Goal: Purchase product/service

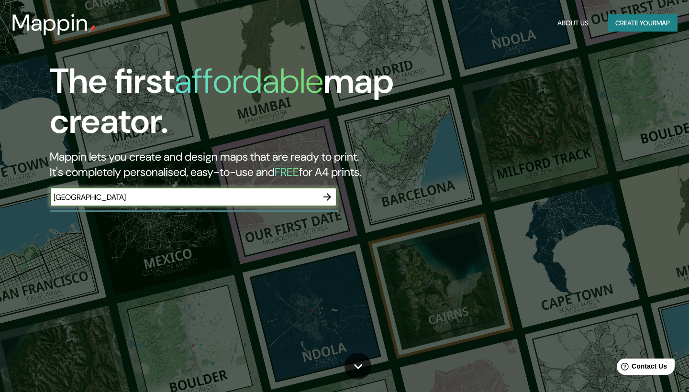
type input "[GEOGRAPHIC_DATA]"
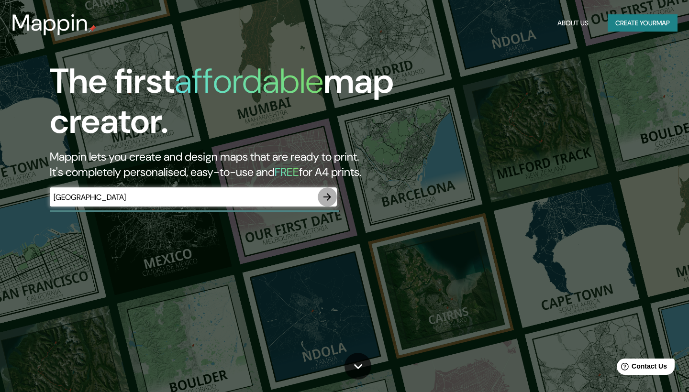
click at [331, 198] on icon "button" at bounding box center [326, 196] width 11 height 11
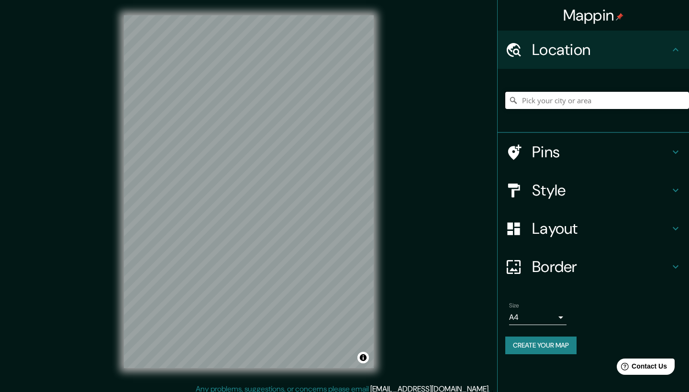
click at [583, 105] on input "Pick your city or area" at bounding box center [597, 100] width 184 height 17
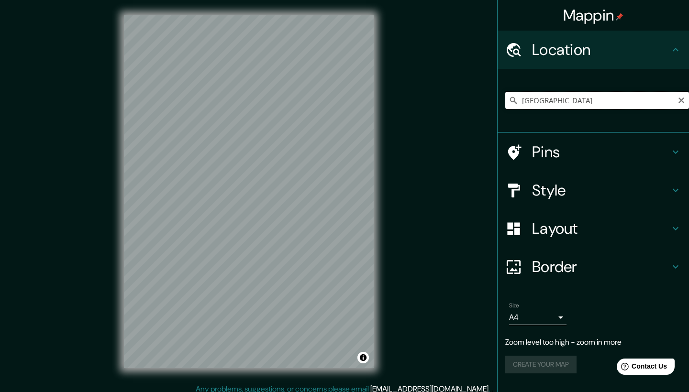
click at [576, 101] on input "[GEOGRAPHIC_DATA]" at bounding box center [597, 100] width 184 height 17
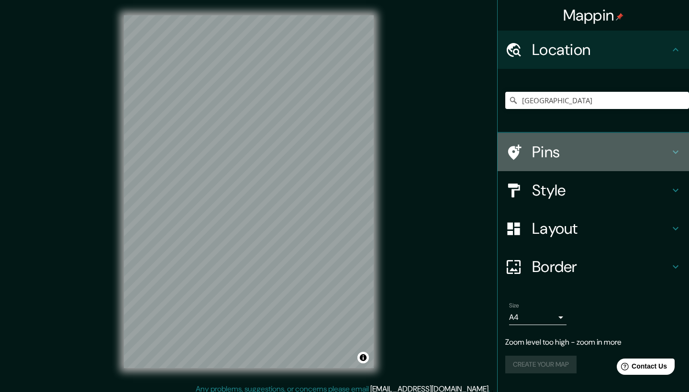
click at [572, 155] on h4 "Pins" at bounding box center [601, 152] width 138 height 19
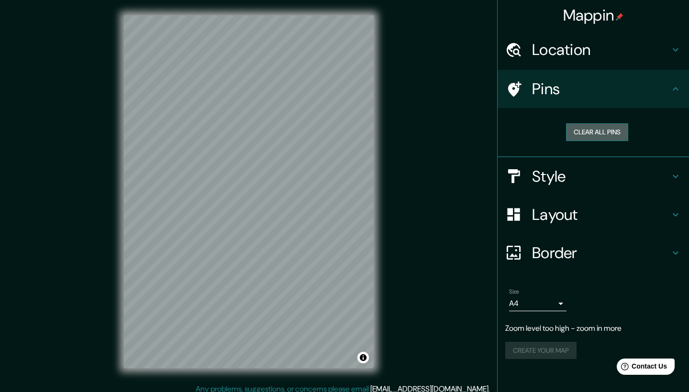
click at [601, 132] on button "Clear all pins" at bounding box center [597, 132] width 62 height 18
click at [618, 47] on h4 "Location" at bounding box center [601, 49] width 138 height 19
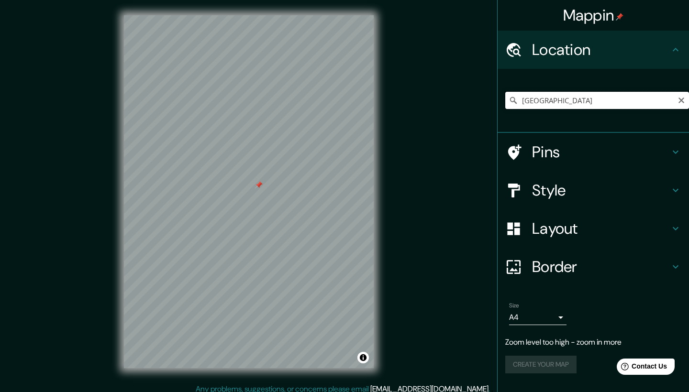
click at [602, 102] on input "[GEOGRAPHIC_DATA]" at bounding box center [597, 100] width 184 height 17
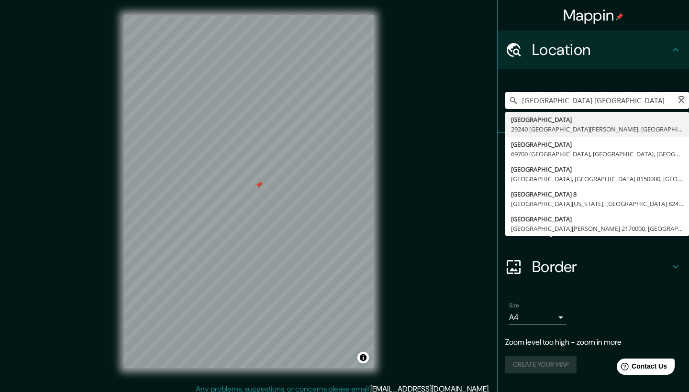
type input "[GEOGRAPHIC_DATA], [GEOGRAPHIC_DATA]"
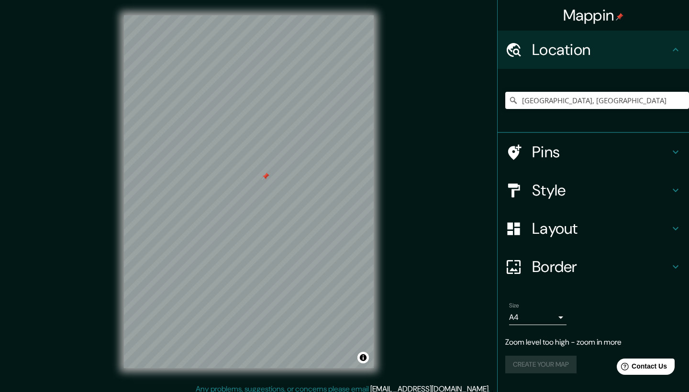
click at [547, 198] on h4 "Style" at bounding box center [601, 190] width 138 height 19
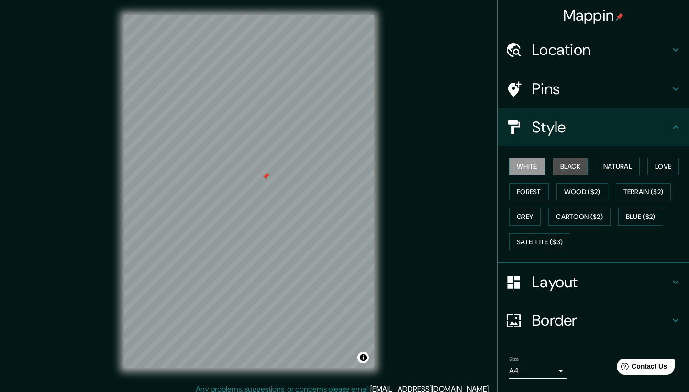
click at [564, 170] on button "Black" at bounding box center [570, 167] width 36 height 18
click at [616, 169] on button "Natural" at bounding box center [617, 167] width 44 height 18
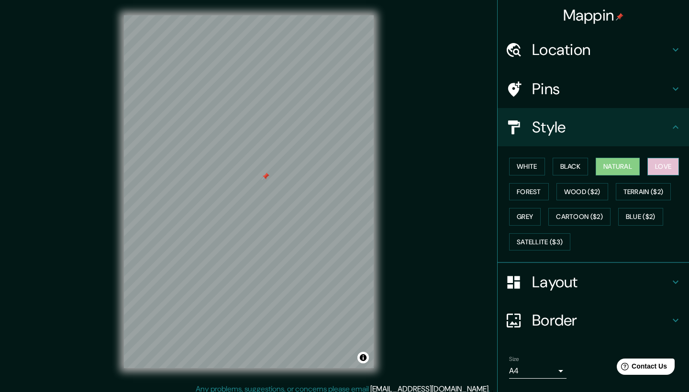
click at [662, 167] on button "Love" at bounding box center [663, 167] width 32 height 18
click at [530, 190] on button "Forest" at bounding box center [529, 192] width 40 height 18
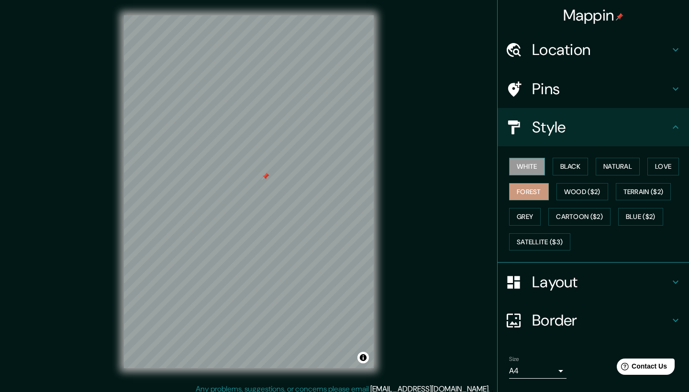
click at [541, 164] on button "White" at bounding box center [527, 167] width 36 height 18
click at [570, 165] on button "Black" at bounding box center [570, 167] width 36 height 18
click at [564, 319] on h4 "Border" at bounding box center [601, 320] width 138 height 19
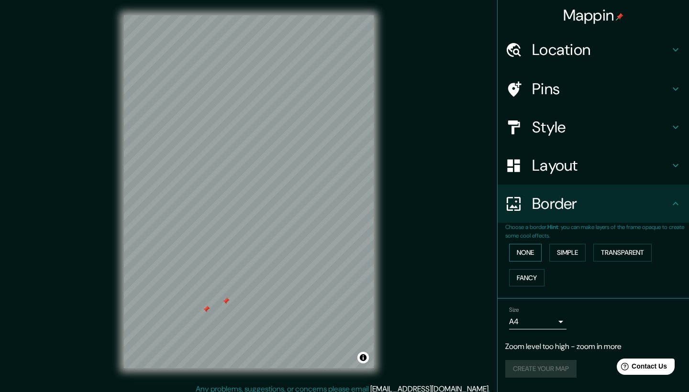
click at [535, 246] on button "None" at bounding box center [525, 253] width 33 height 18
click at [539, 248] on button "None" at bounding box center [525, 253] width 33 height 18
click at [557, 250] on button "Simple" at bounding box center [567, 253] width 36 height 18
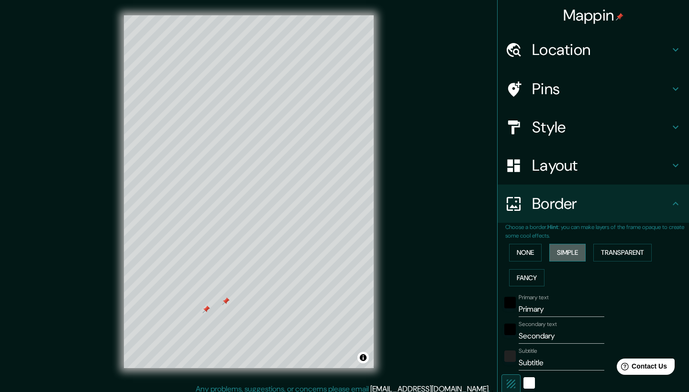
click at [557, 251] on button "Simple" at bounding box center [567, 253] width 36 height 18
type input "209"
type input "42"
click at [531, 251] on button "None" at bounding box center [525, 253] width 33 height 18
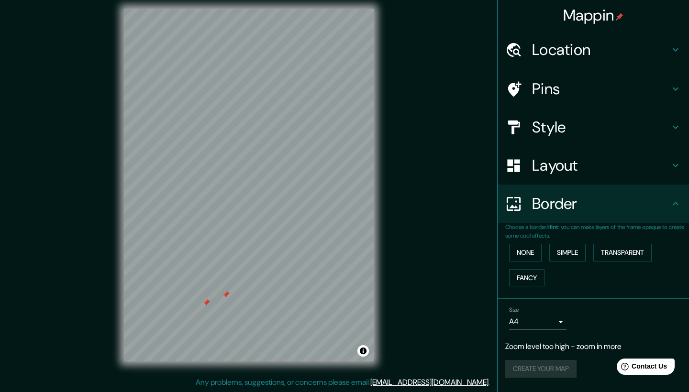
scroll to position [7, 0]
click at [582, 169] on h4 "Layout" at bounding box center [601, 165] width 138 height 19
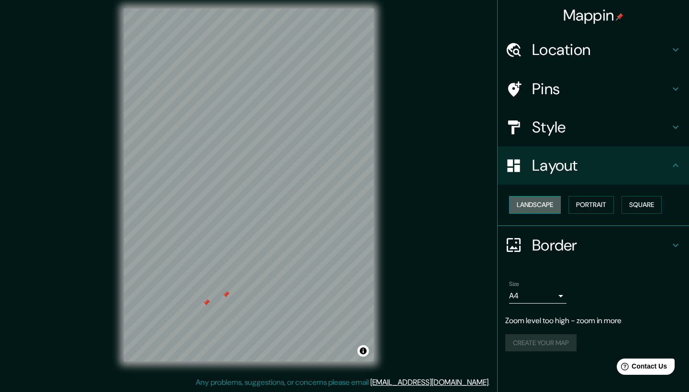
click at [549, 203] on button "Landscape" at bounding box center [535, 205] width 52 height 18
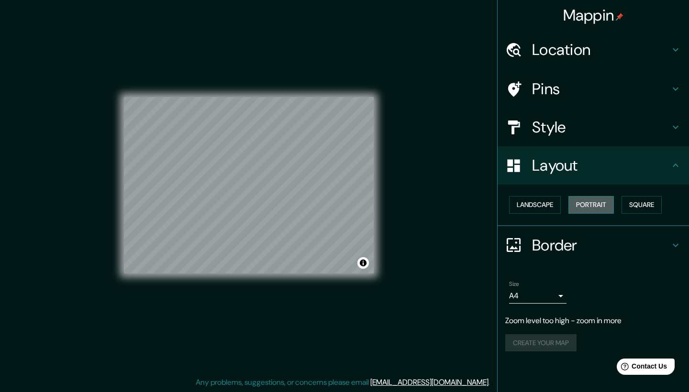
click at [591, 200] on button "Portrait" at bounding box center [590, 205] width 45 height 18
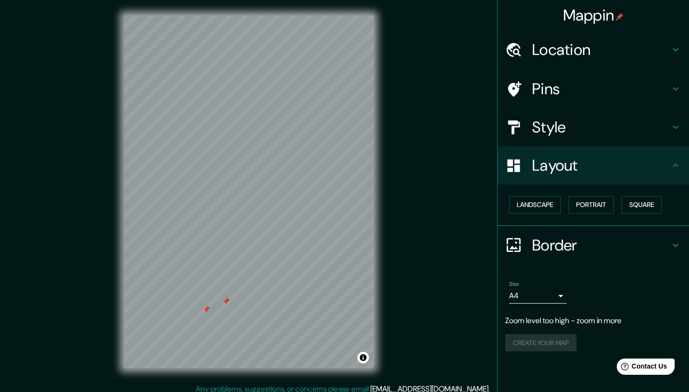
scroll to position [0, 0]
